Goal: Task Accomplishment & Management: Use online tool/utility

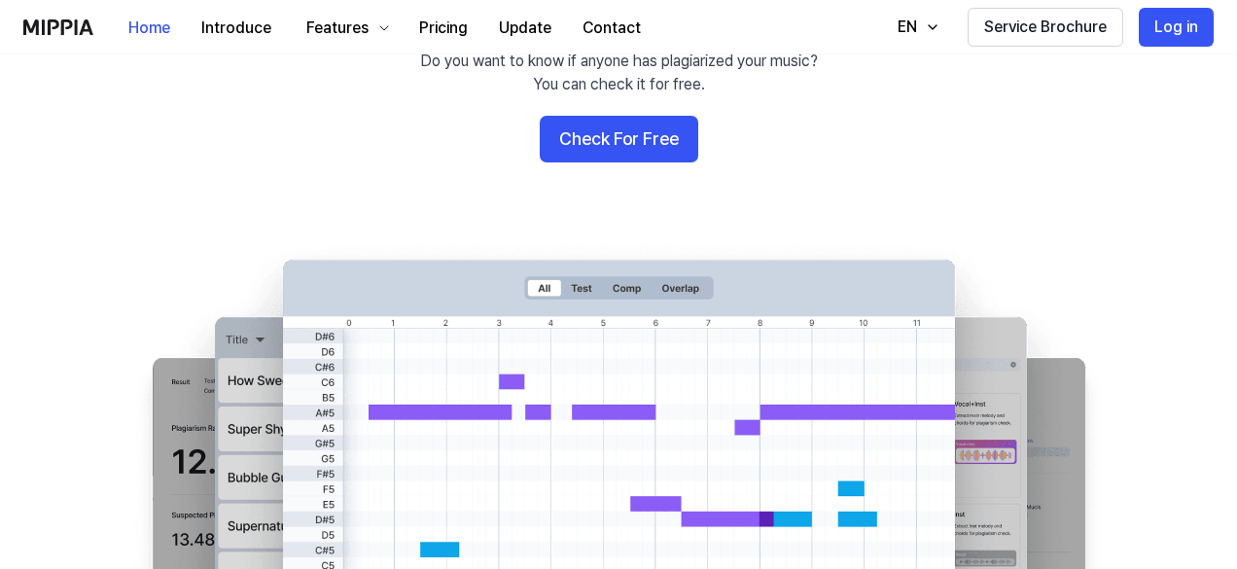
scroll to position [212, 0]
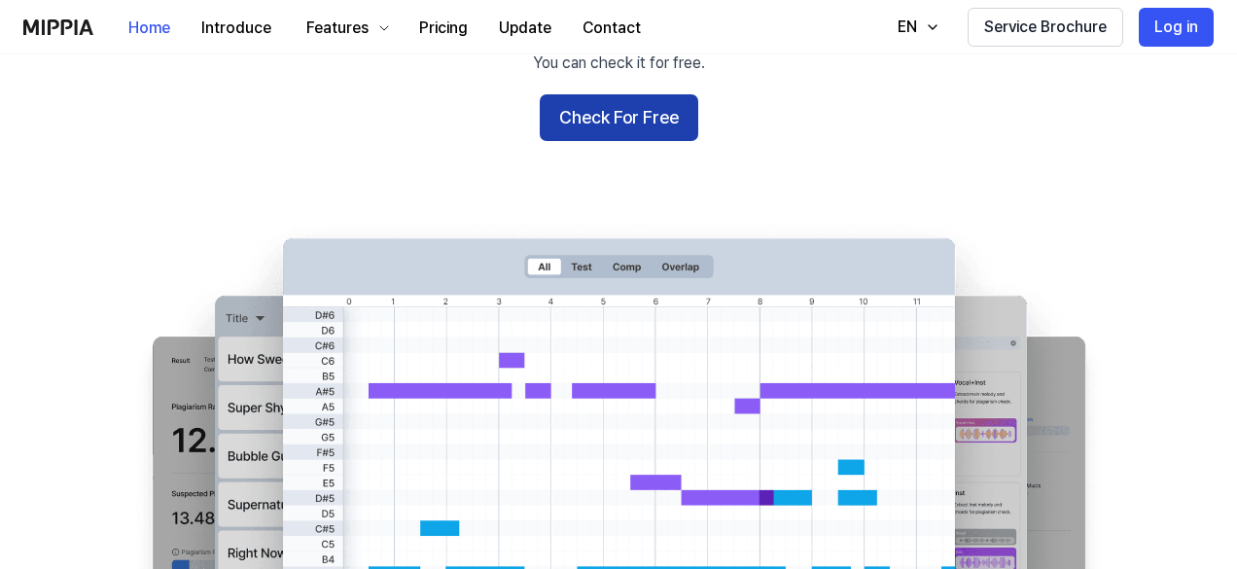
click at [647, 112] on button "Check For Free" at bounding box center [619, 117] width 159 height 47
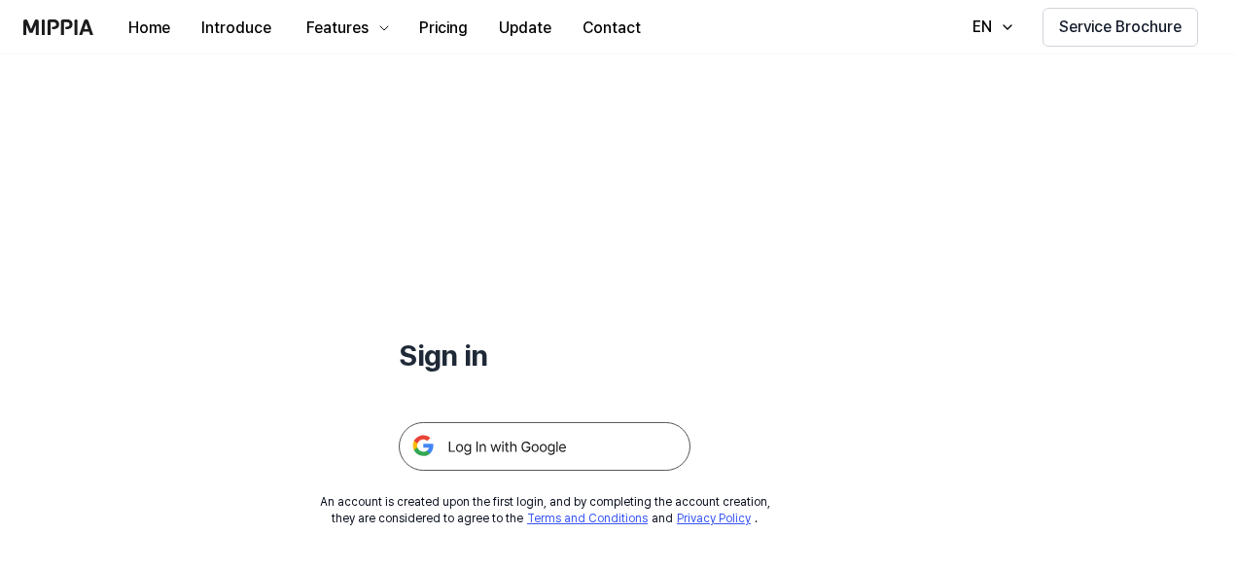
click at [492, 424] on img at bounding box center [545, 446] width 292 height 49
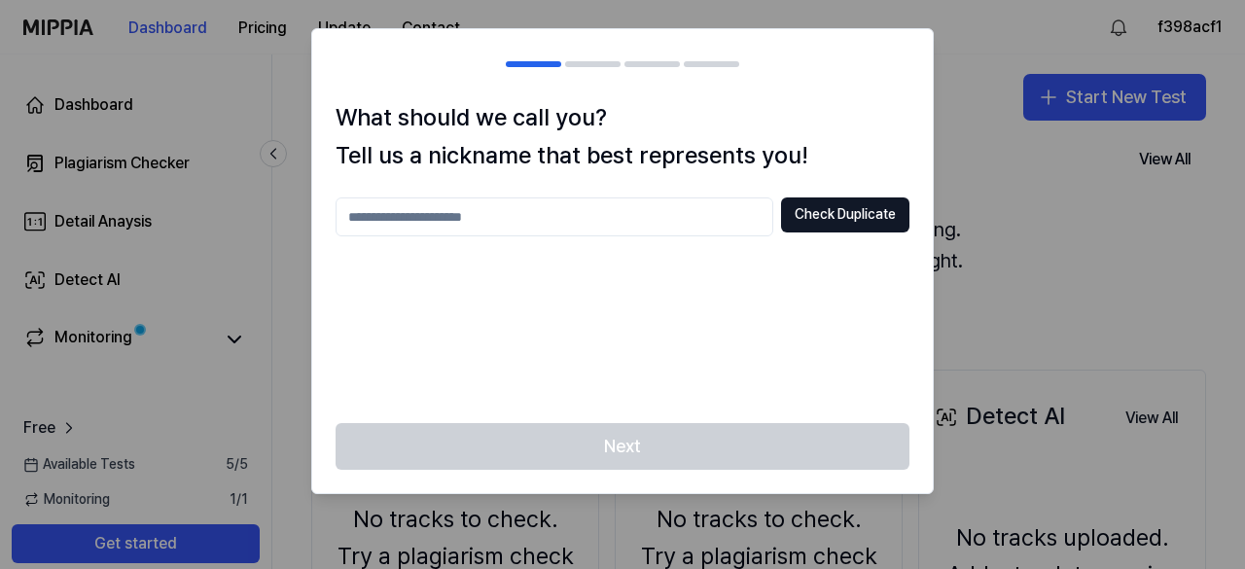
click at [1229, 284] on div at bounding box center [622, 284] width 1245 height 569
click at [553, 209] on input "text" at bounding box center [555, 216] width 438 height 39
type input "*"
type input "****"
click at [834, 195] on div "What should we call you? Tell us a nickname that best represents you! **** Chec…" at bounding box center [622, 261] width 621 height 324
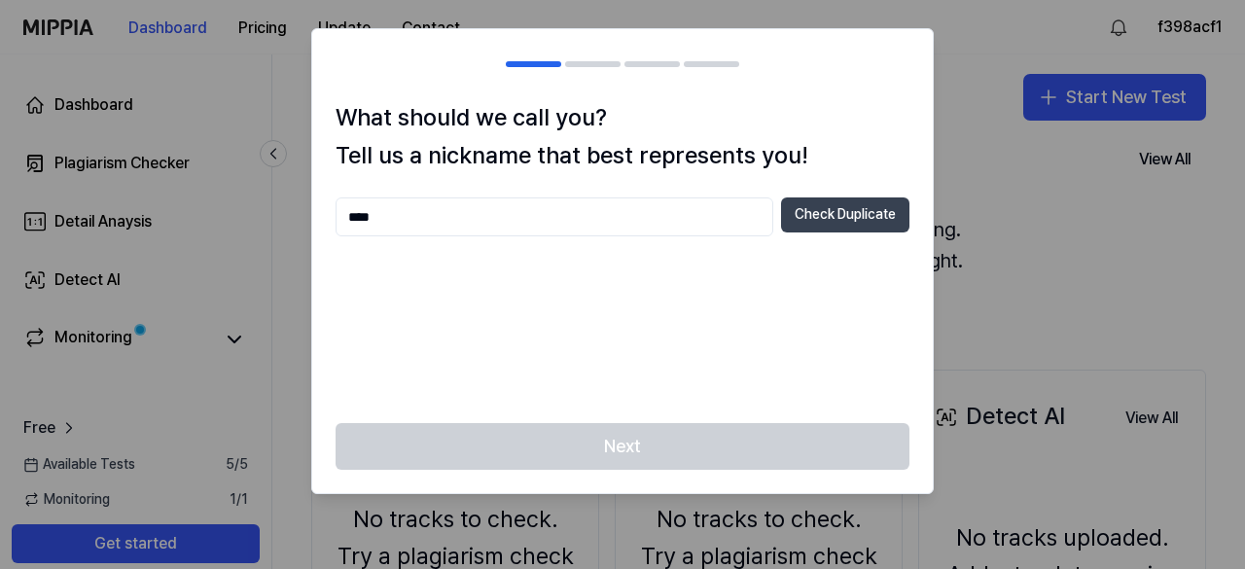
click at [834, 207] on button "Check Duplicate" at bounding box center [845, 214] width 128 height 35
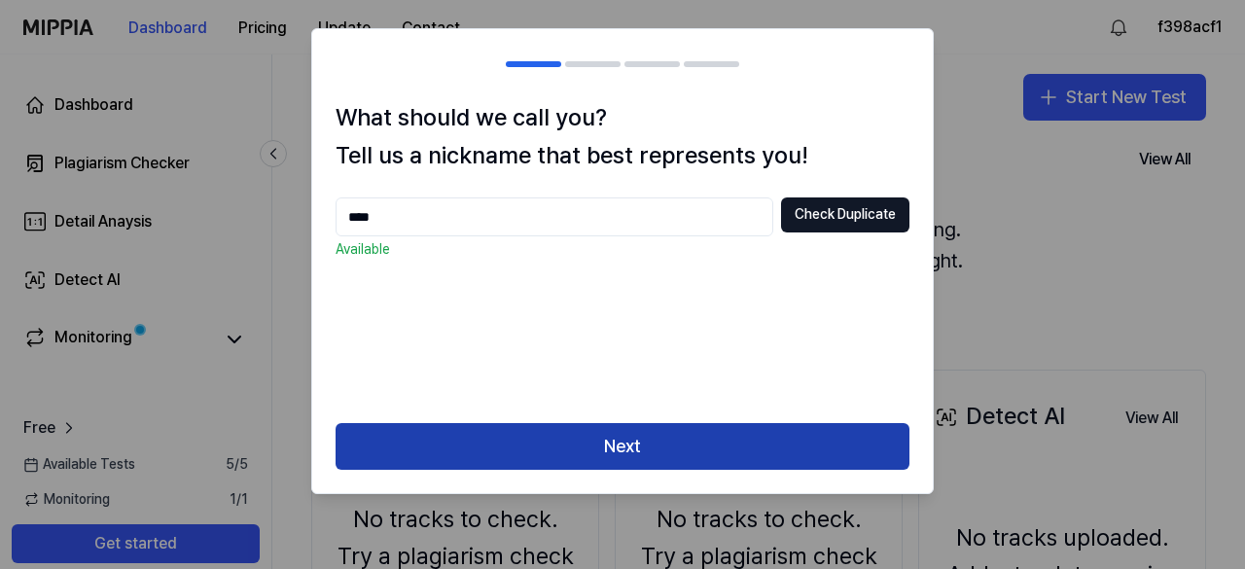
click at [556, 462] on button "Next" at bounding box center [623, 446] width 574 height 47
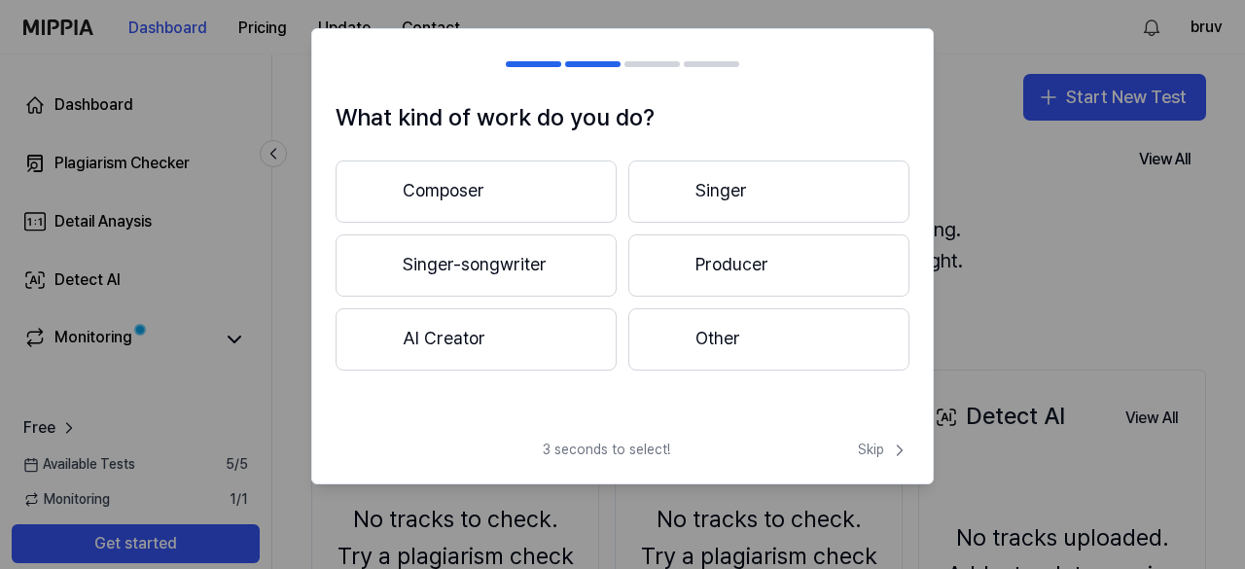
click at [527, 269] on button "Singer-songwriter" at bounding box center [476, 265] width 281 height 62
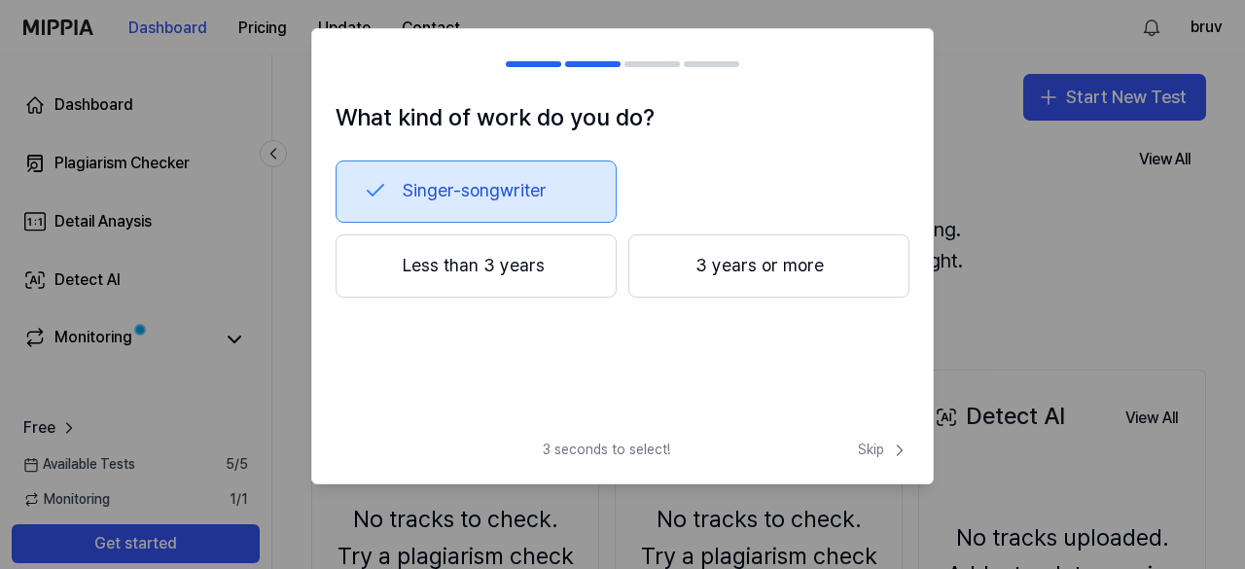
click at [455, 196] on button "Singer-songwriter" at bounding box center [476, 191] width 281 height 62
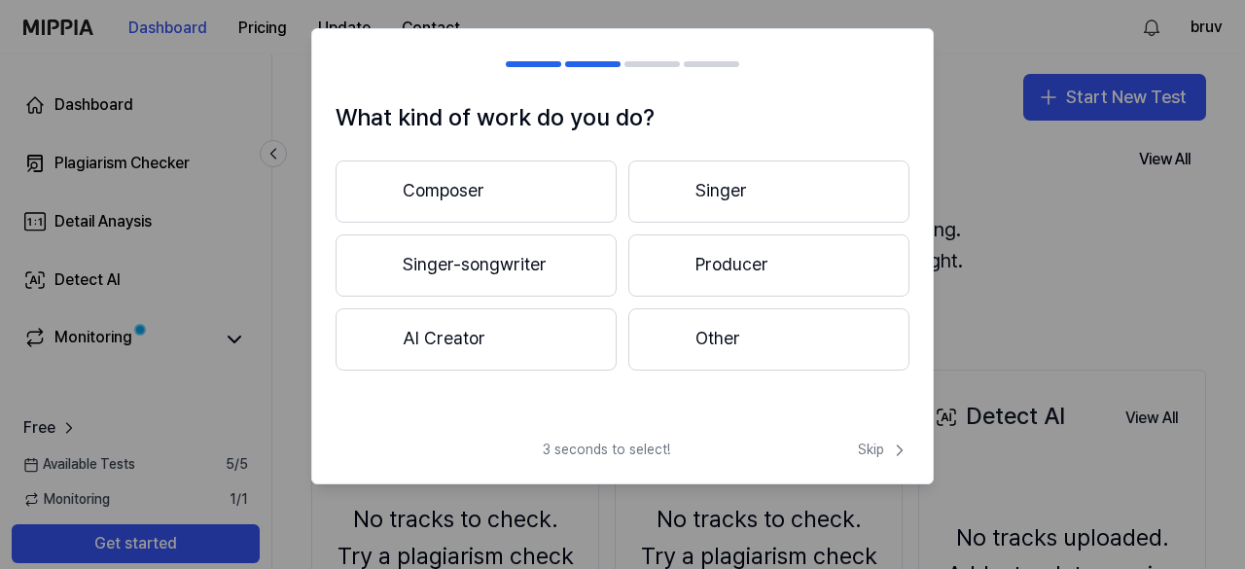
click at [559, 221] on button "Composer" at bounding box center [476, 191] width 281 height 62
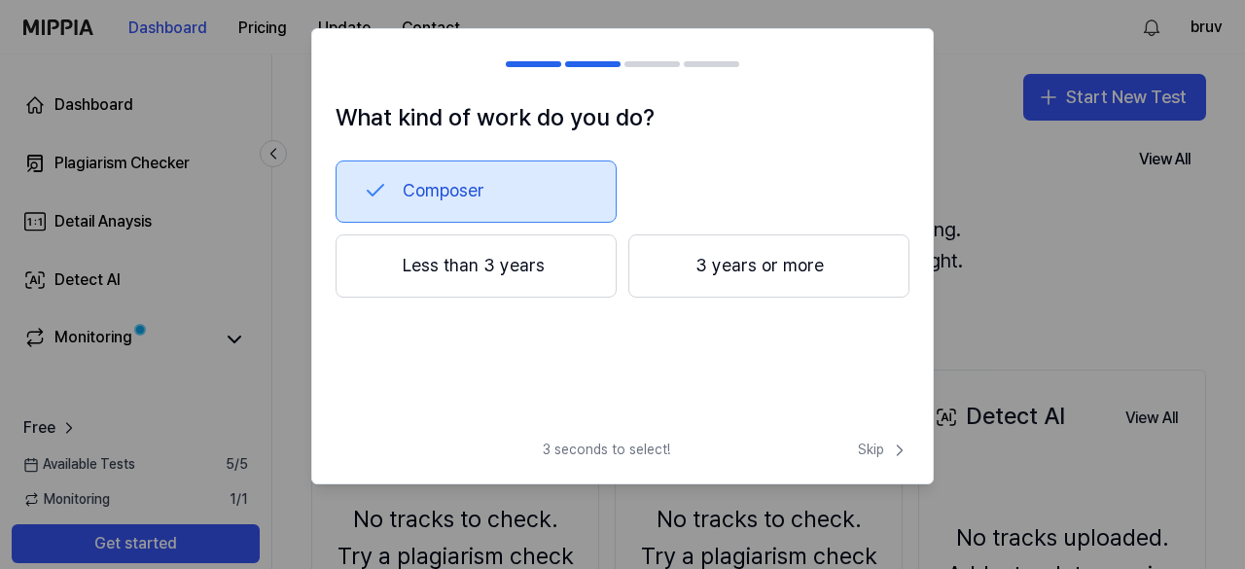
click at [535, 280] on button "Less than 3 years" at bounding box center [476, 266] width 281 height 64
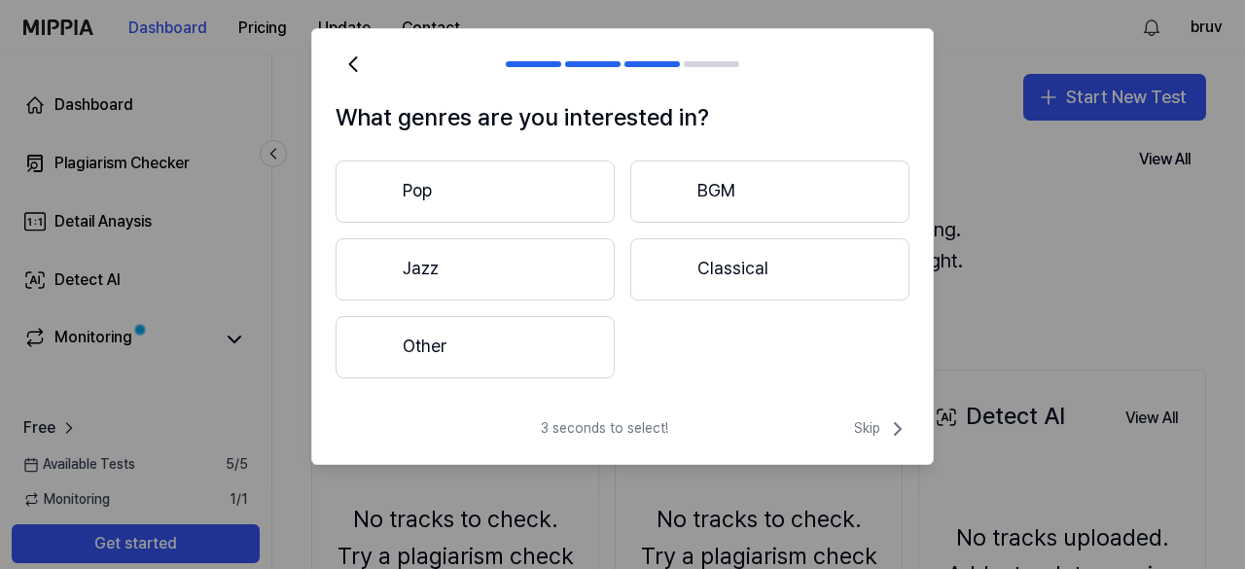
click at [520, 382] on div "What genres are you interested in? Pop BGM Jazz Classical Other" at bounding box center [622, 250] width 621 height 302
click at [504, 344] on button "Other" at bounding box center [475, 347] width 279 height 62
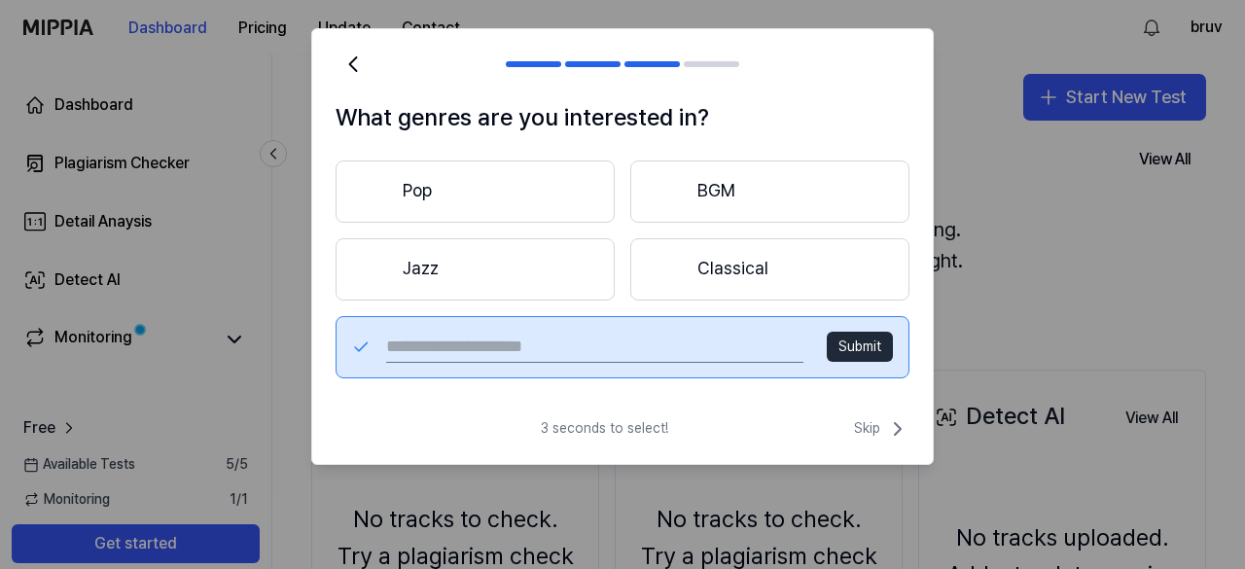
drag, startPoint x: 628, startPoint y: 361, endPoint x: 633, endPoint y: 352, distance: 10.0
click at [633, 356] on input "text" at bounding box center [594, 347] width 417 height 31
type input "**********"
click at [870, 335] on button "Submit" at bounding box center [860, 347] width 66 height 31
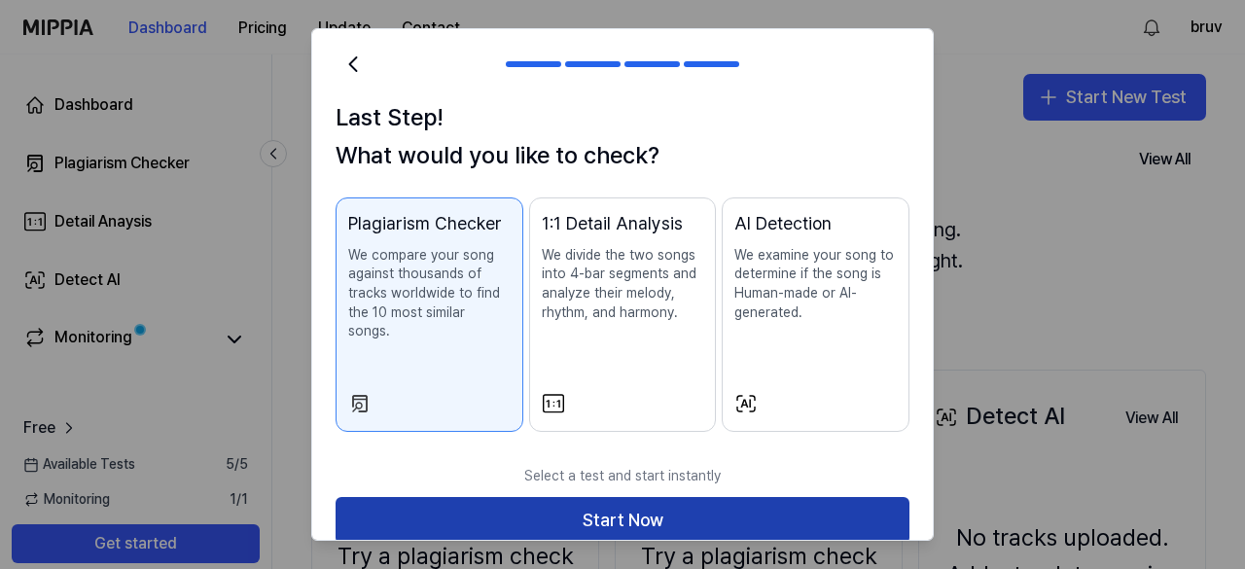
click at [528, 497] on button "Start Now" at bounding box center [623, 520] width 574 height 47
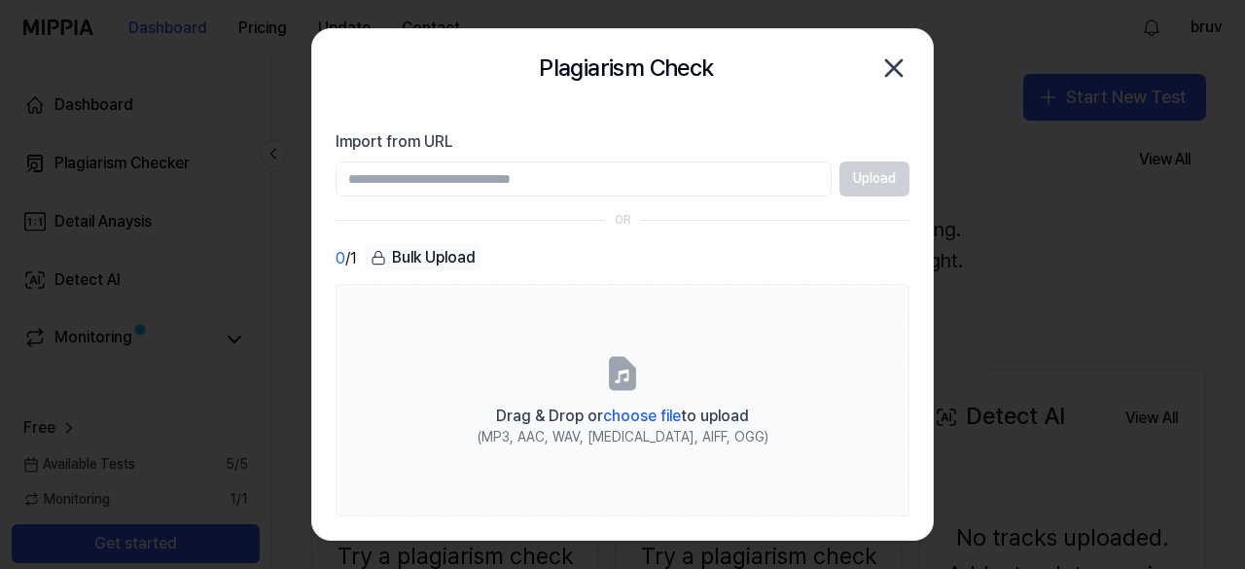
click at [470, 178] on input "Import from URL" at bounding box center [584, 178] width 496 height 35
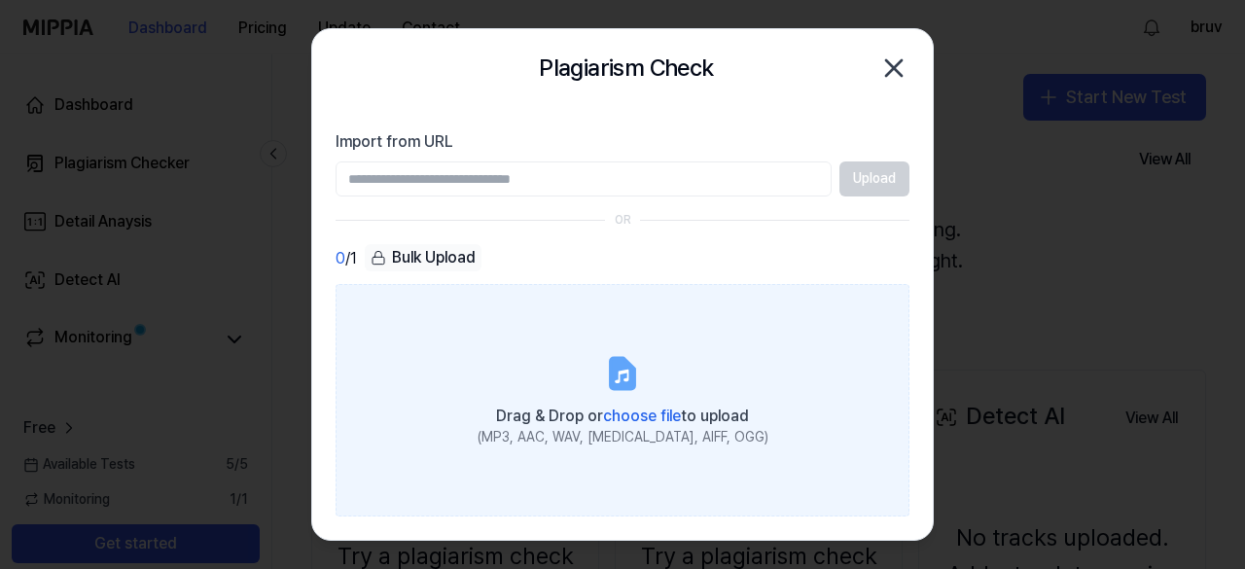
click at [616, 398] on label "Drag & Drop or choose file to upload (MP3, AAC, WAV, [MEDICAL_DATA], AIFF, OGG)" at bounding box center [623, 400] width 574 height 232
click at [0, 0] on input "Drag & Drop or choose file to upload (MP3, AAC, WAV, [MEDICAL_DATA], AIFF, OGG)" at bounding box center [0, 0] width 0 height 0
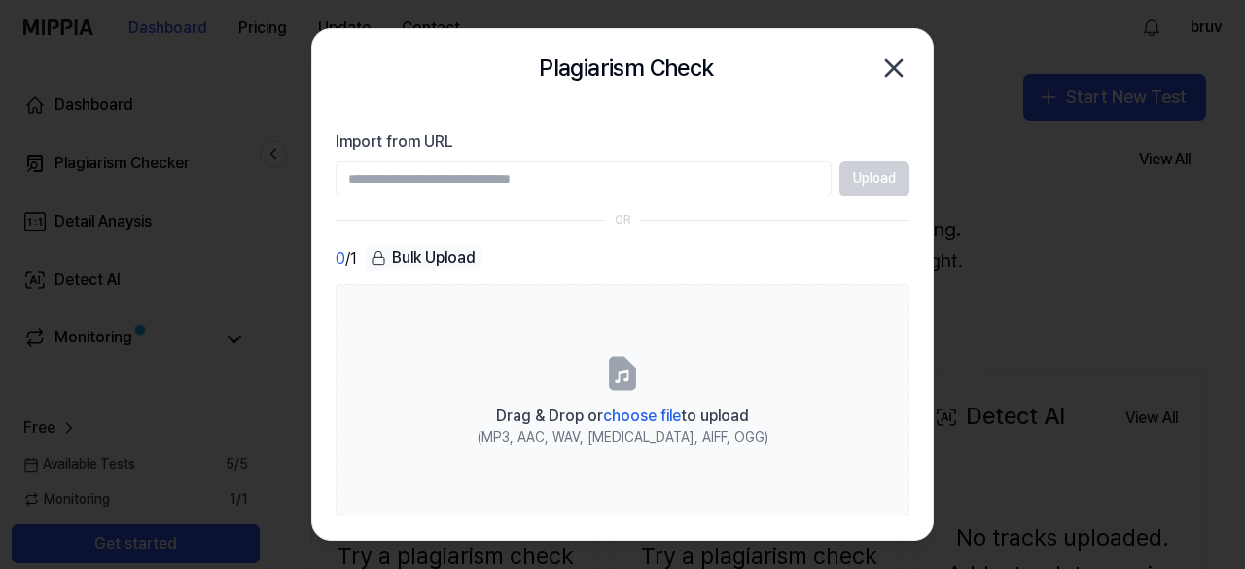
click at [599, 213] on div "OR" at bounding box center [623, 220] width 574 height 17
click at [1128, 273] on div at bounding box center [622, 284] width 1245 height 569
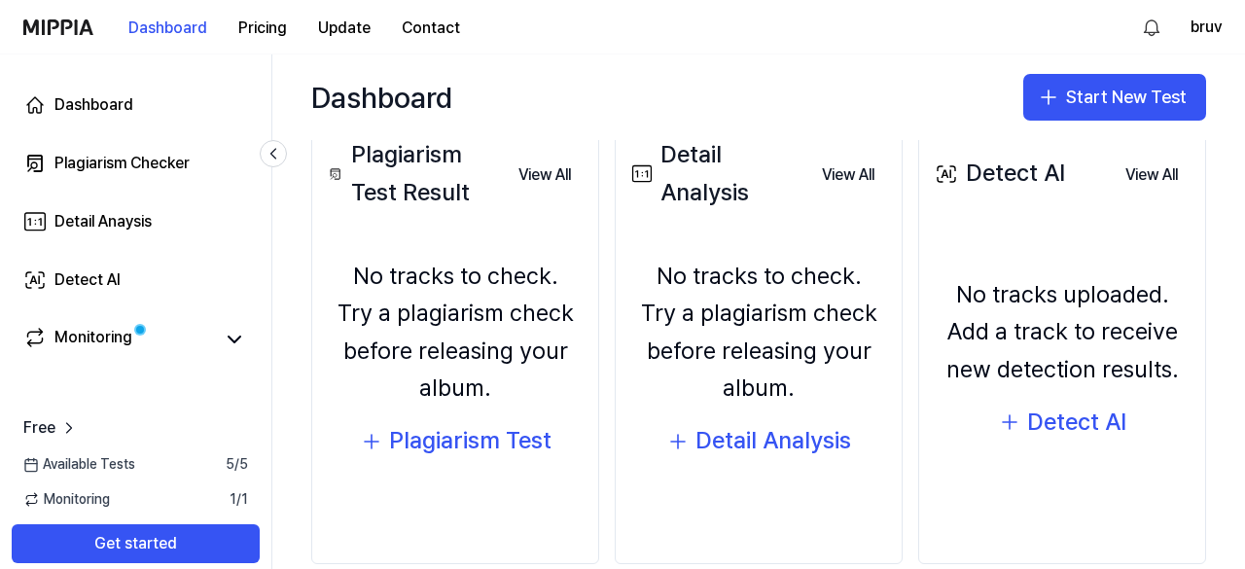
scroll to position [13, 0]
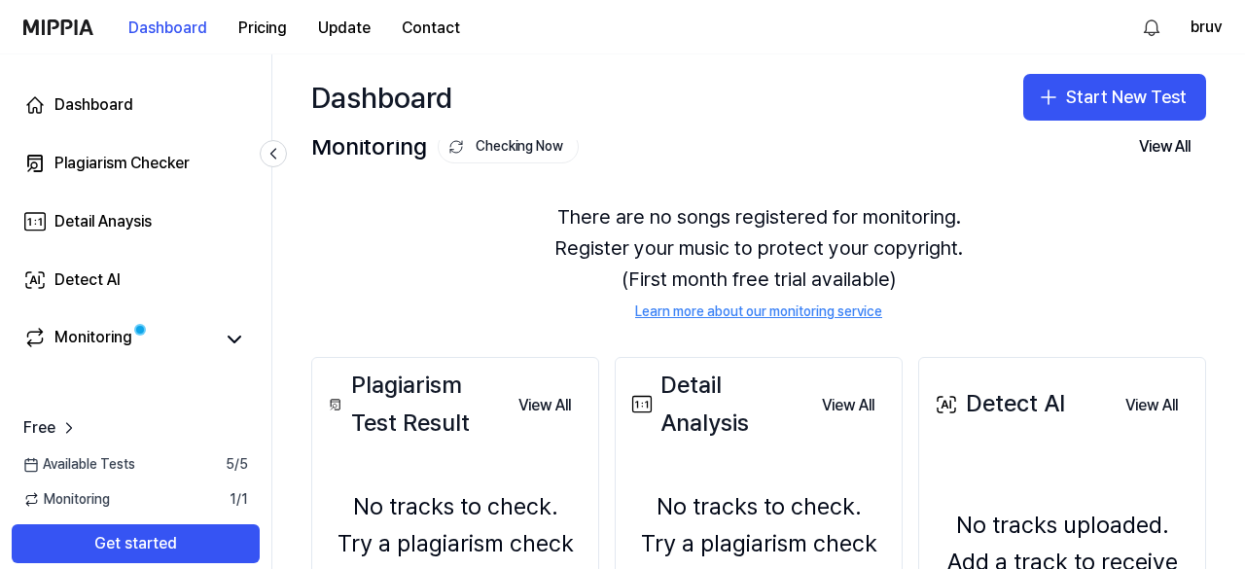
click at [990, 405] on div "Detect AI" at bounding box center [998, 403] width 134 height 37
click at [1141, 401] on button "View All" at bounding box center [1152, 405] width 84 height 39
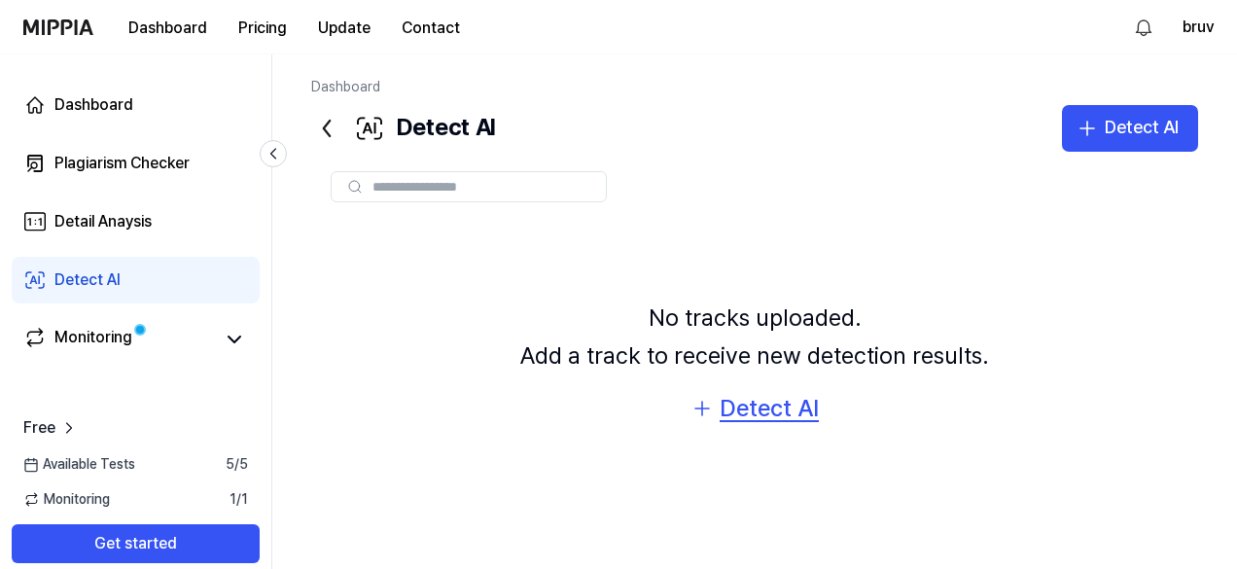
click at [754, 395] on div "Detect AI" at bounding box center [769, 408] width 99 height 37
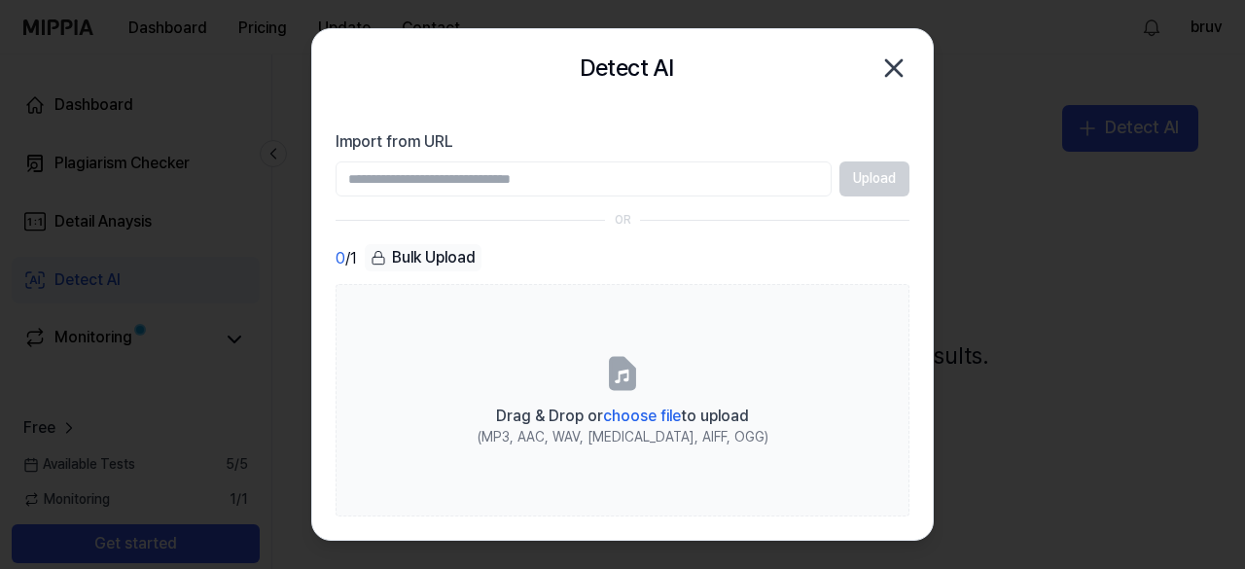
click at [903, 66] on icon "button" at bounding box center [893, 68] width 31 height 31
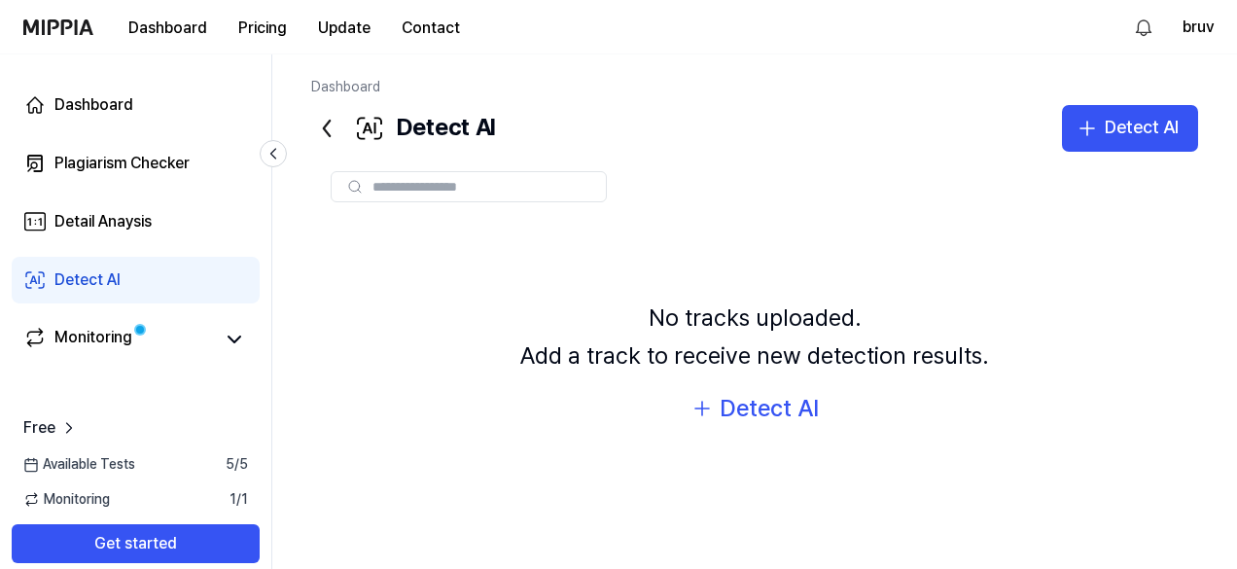
click at [118, 73] on div "Dashboard Plagiarism Checker Detail Anaysis Detect AI Monitoring" at bounding box center [135, 221] width 271 height 335
click at [91, 88] on link "Dashboard" at bounding box center [136, 105] width 248 height 47
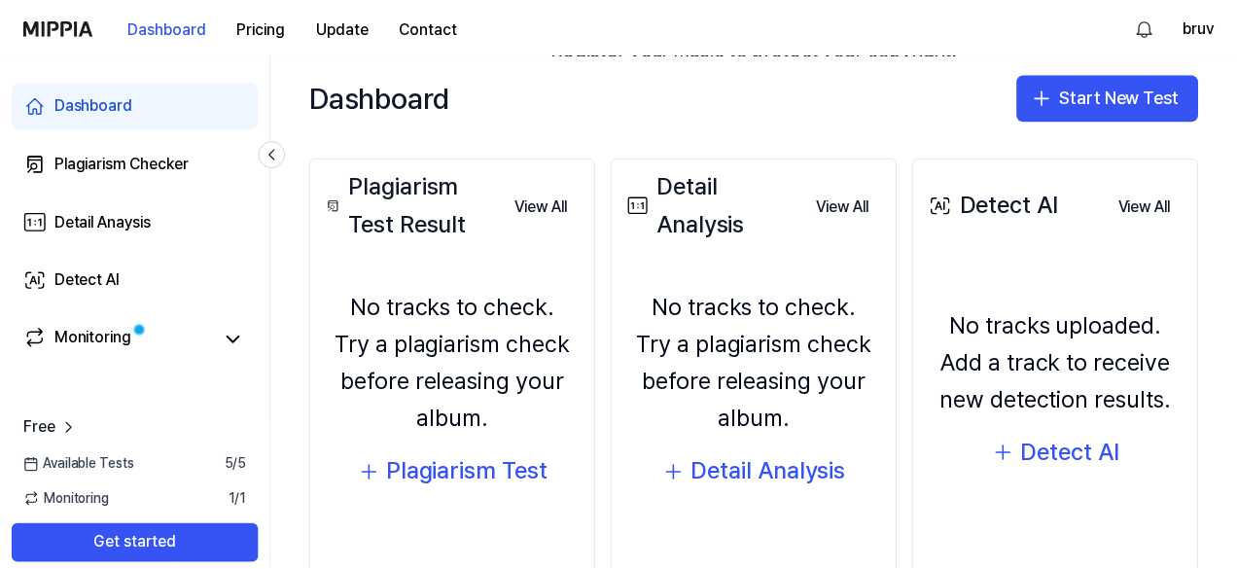
scroll to position [276, 0]
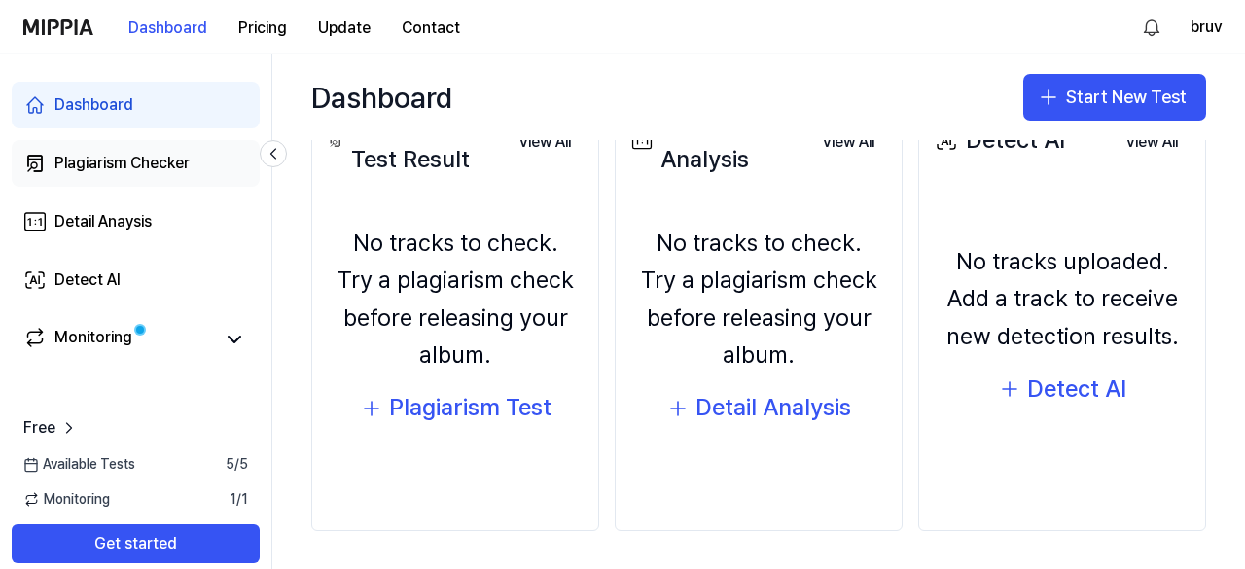
click at [146, 168] on div "Plagiarism Checker" at bounding box center [121, 163] width 135 height 23
click at [100, 146] on link "Plagiarism Checker" at bounding box center [136, 163] width 248 height 47
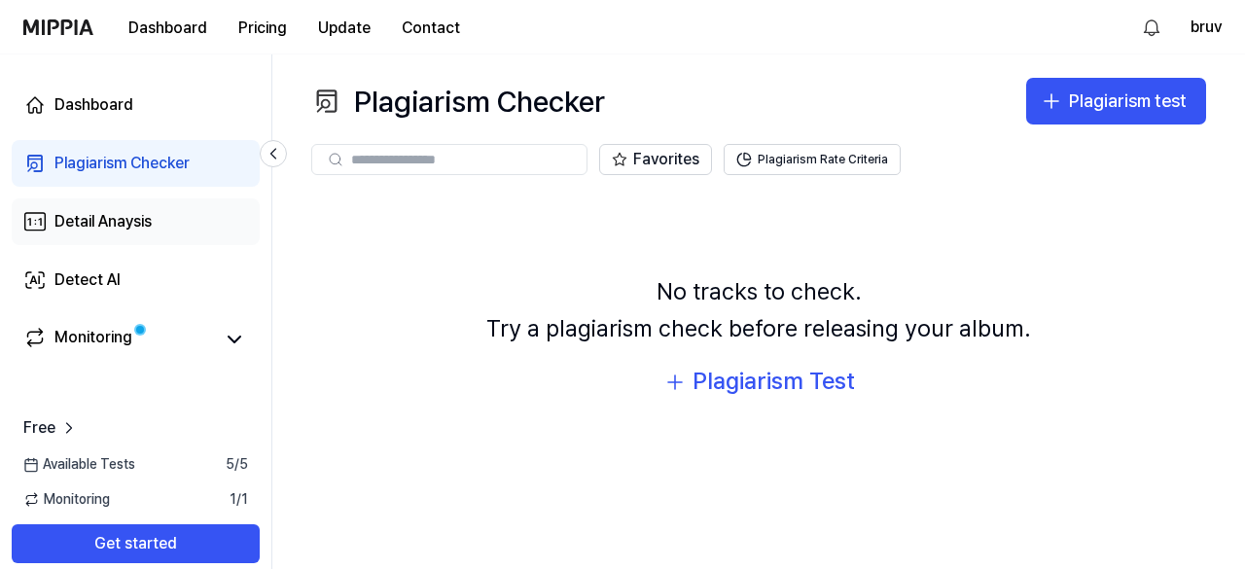
click at [84, 229] on div "Detail Anaysis" at bounding box center [102, 221] width 97 height 23
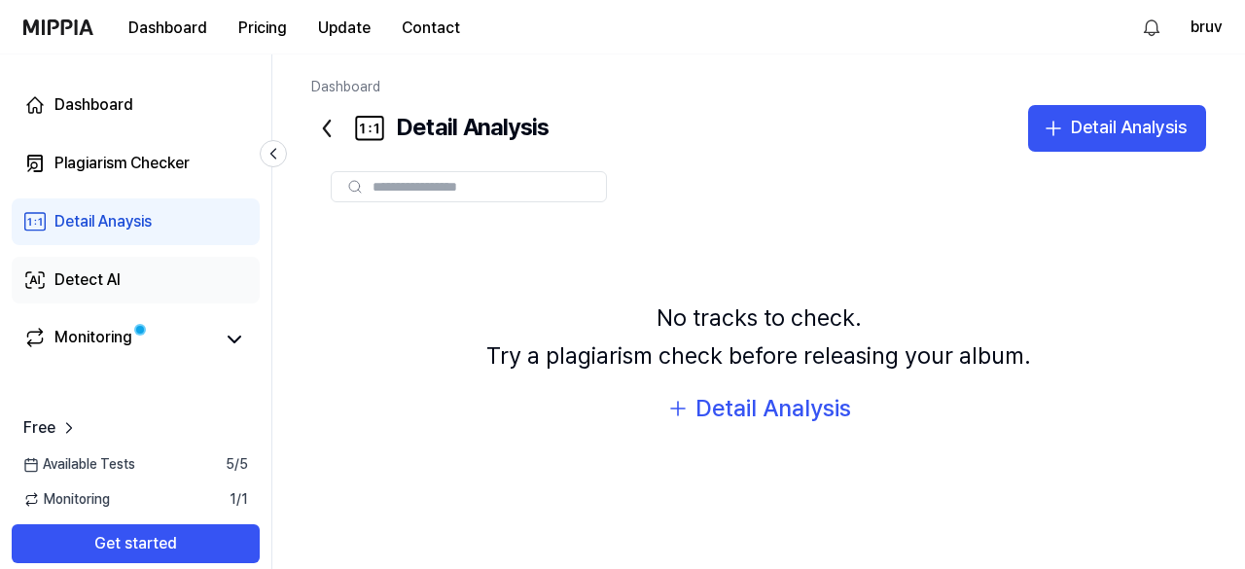
click at [67, 294] on link "Detect AI" at bounding box center [136, 280] width 248 height 47
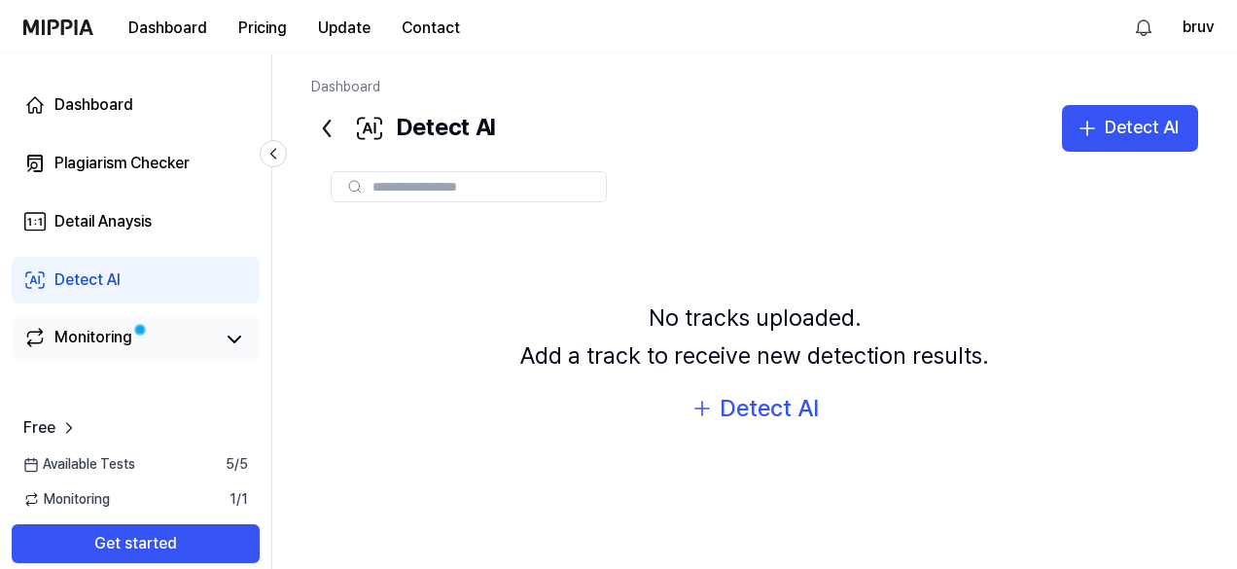
click at [73, 341] on div "Monitoring" at bounding box center [93, 339] width 78 height 27
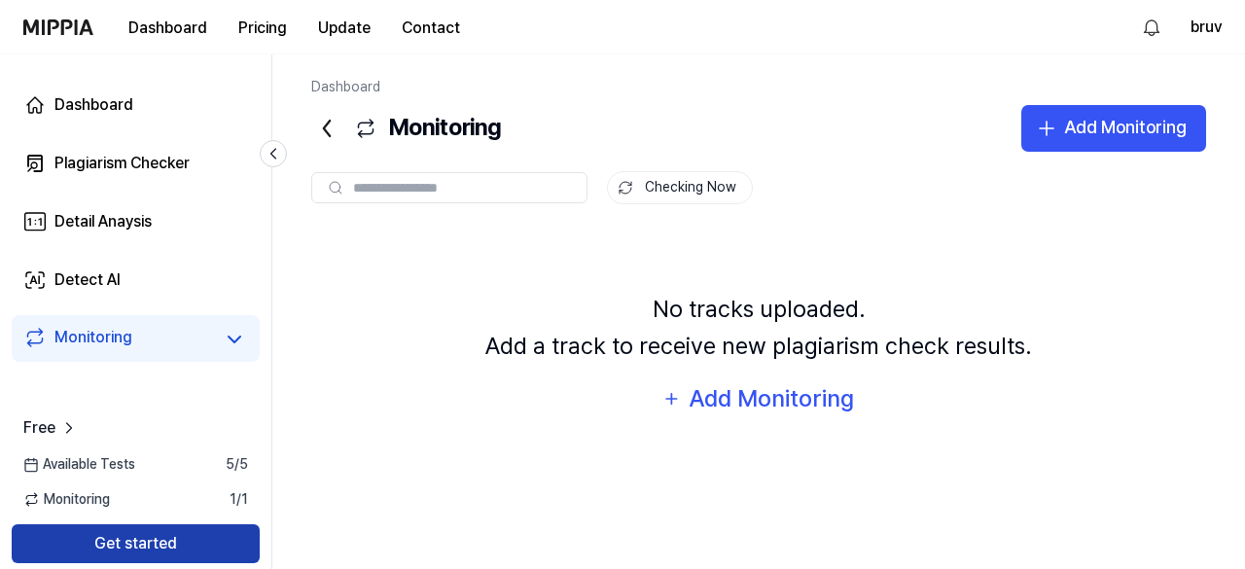
click at [128, 528] on button "Get started" at bounding box center [136, 543] width 248 height 39
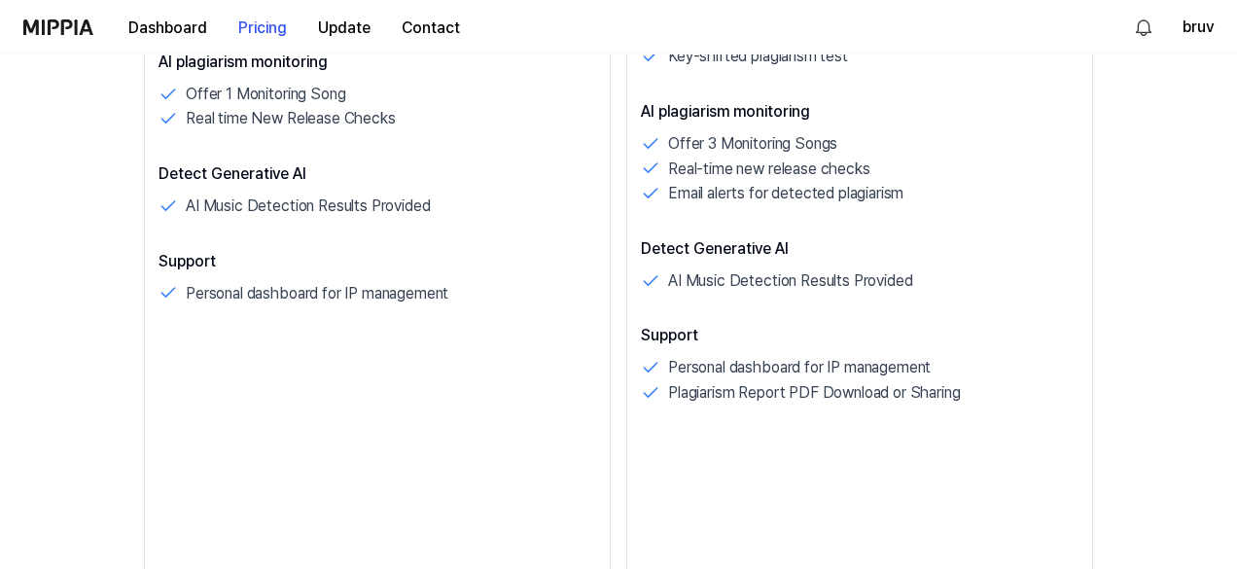
scroll to position [775, 0]
